Goal: Transaction & Acquisition: Purchase product/service

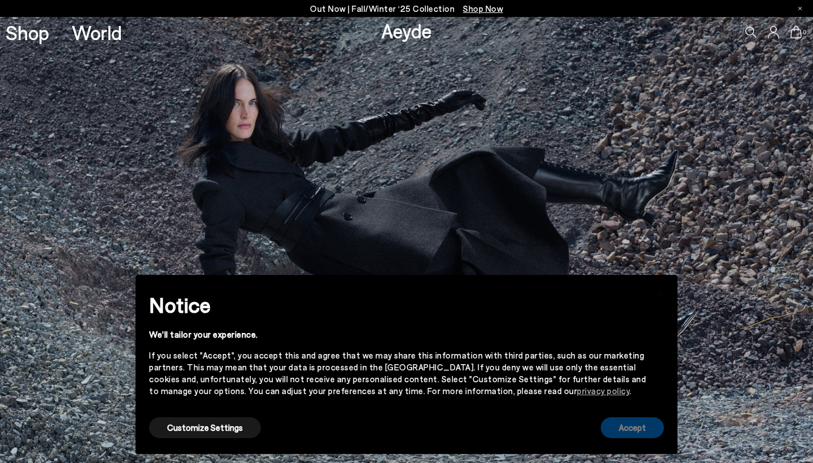
click at [625, 426] on button "Accept" at bounding box center [632, 427] width 63 height 21
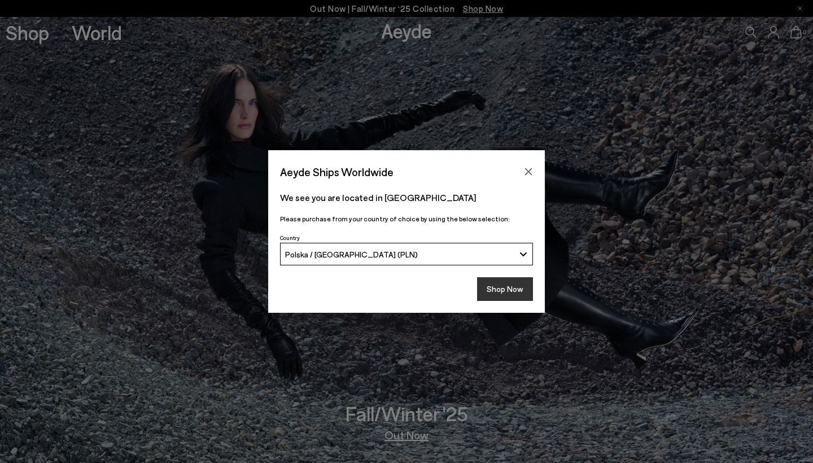
click at [502, 287] on button "Shop Now" at bounding box center [505, 289] width 56 height 24
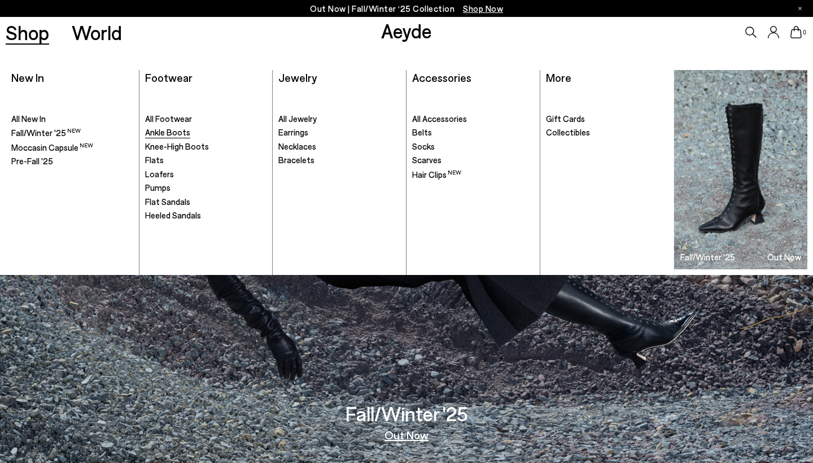
click at [160, 131] on span "Ankle Boots" at bounding box center [167, 132] width 45 height 10
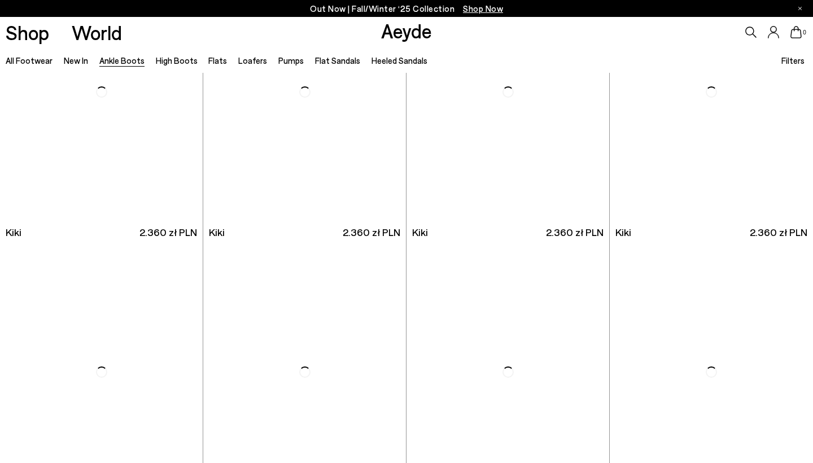
scroll to position [1666, 0]
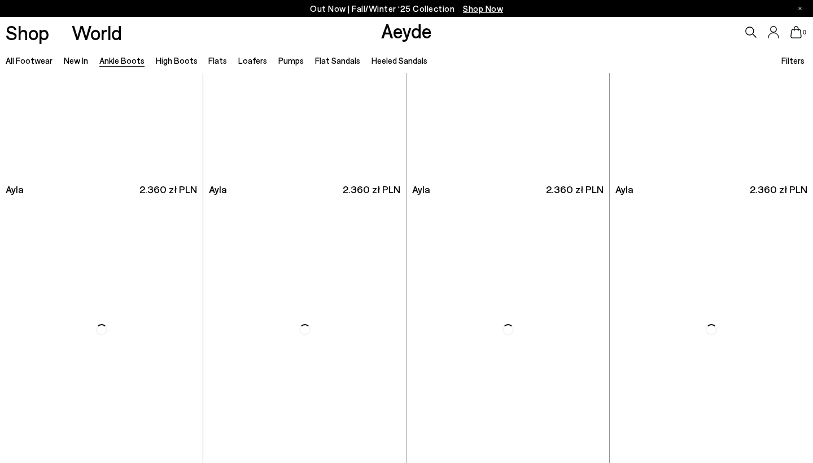
scroll to position [3298, 0]
